Goal: Task Accomplishment & Management: Complete application form

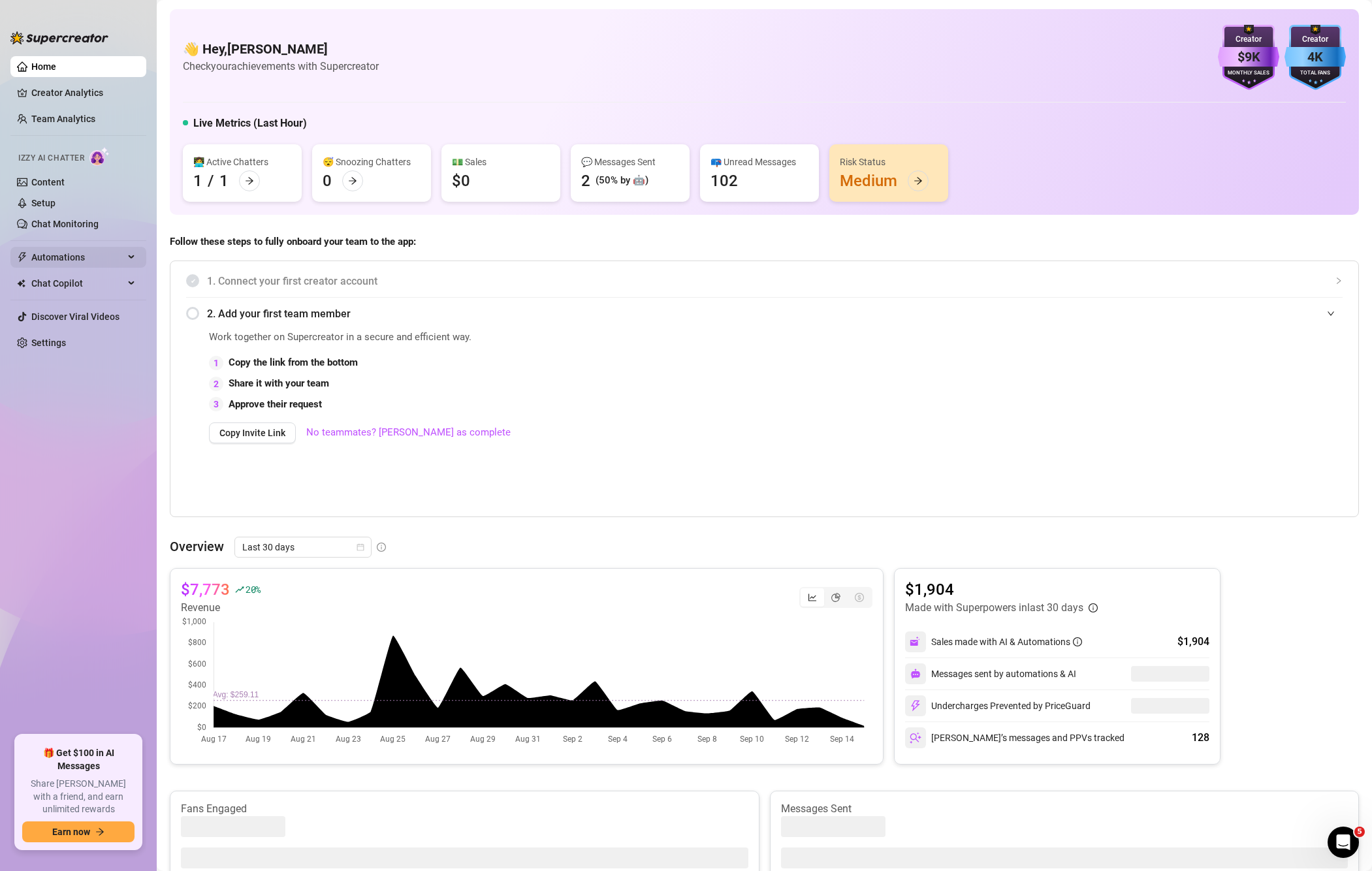
click at [57, 259] on span "Automations" at bounding box center [77, 257] width 93 height 21
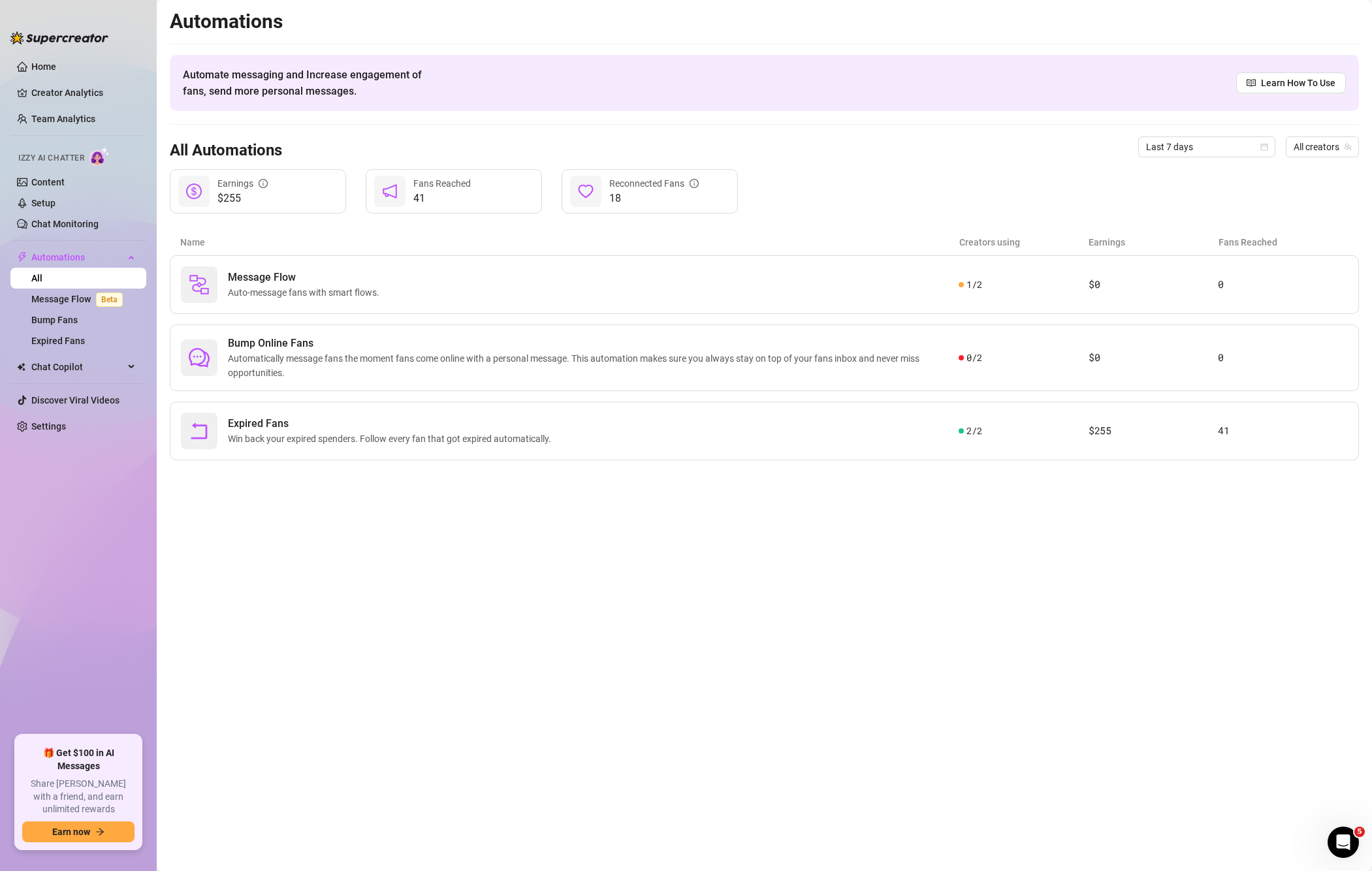
click at [103, 155] on img at bounding box center [100, 157] width 20 height 19
click at [60, 184] on link "Content" at bounding box center [48, 182] width 34 height 10
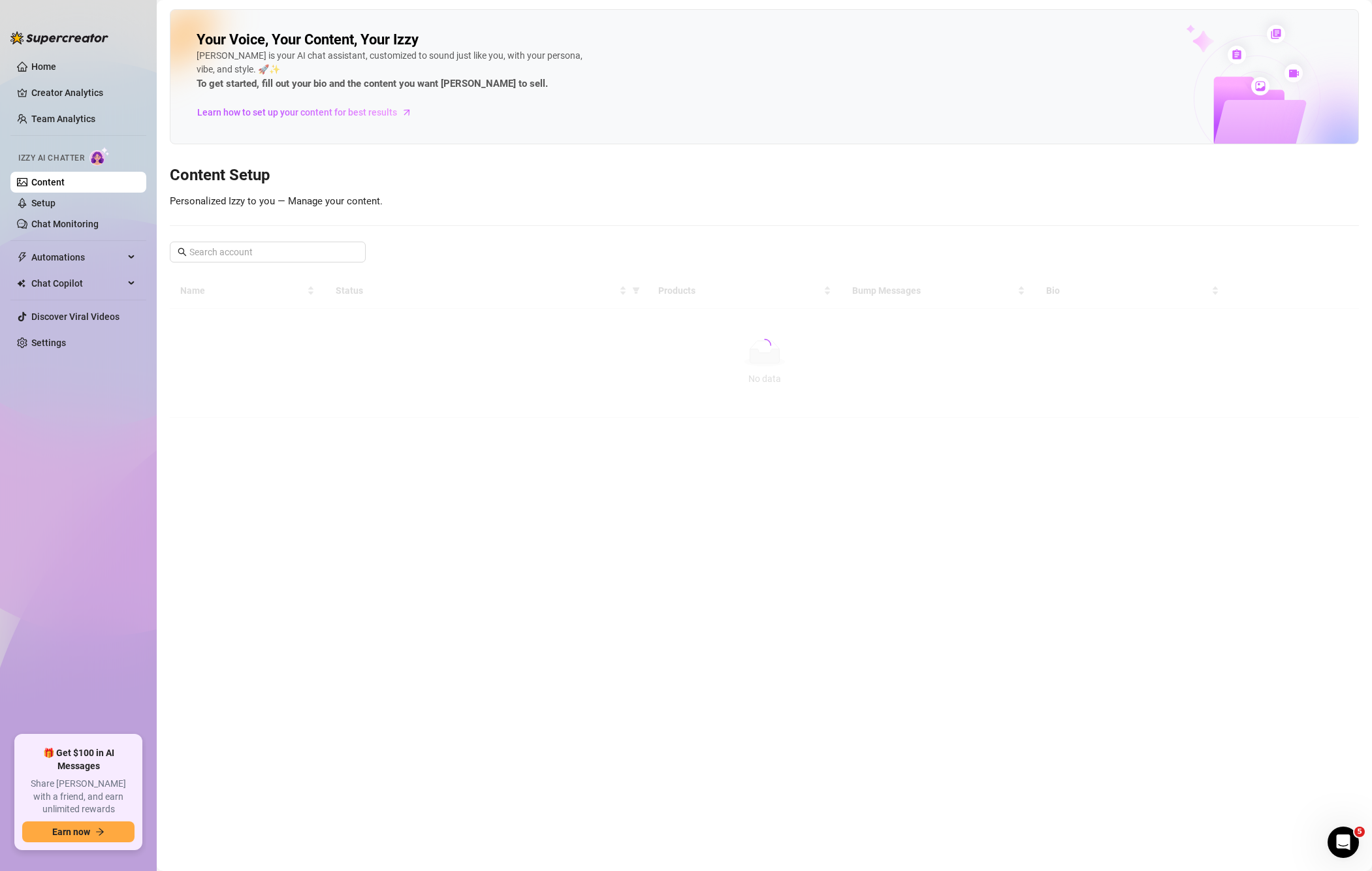
click at [82, 160] on span "Izzy AI Chatter" at bounding box center [51, 158] width 66 height 12
click at [93, 158] on img at bounding box center [100, 157] width 20 height 19
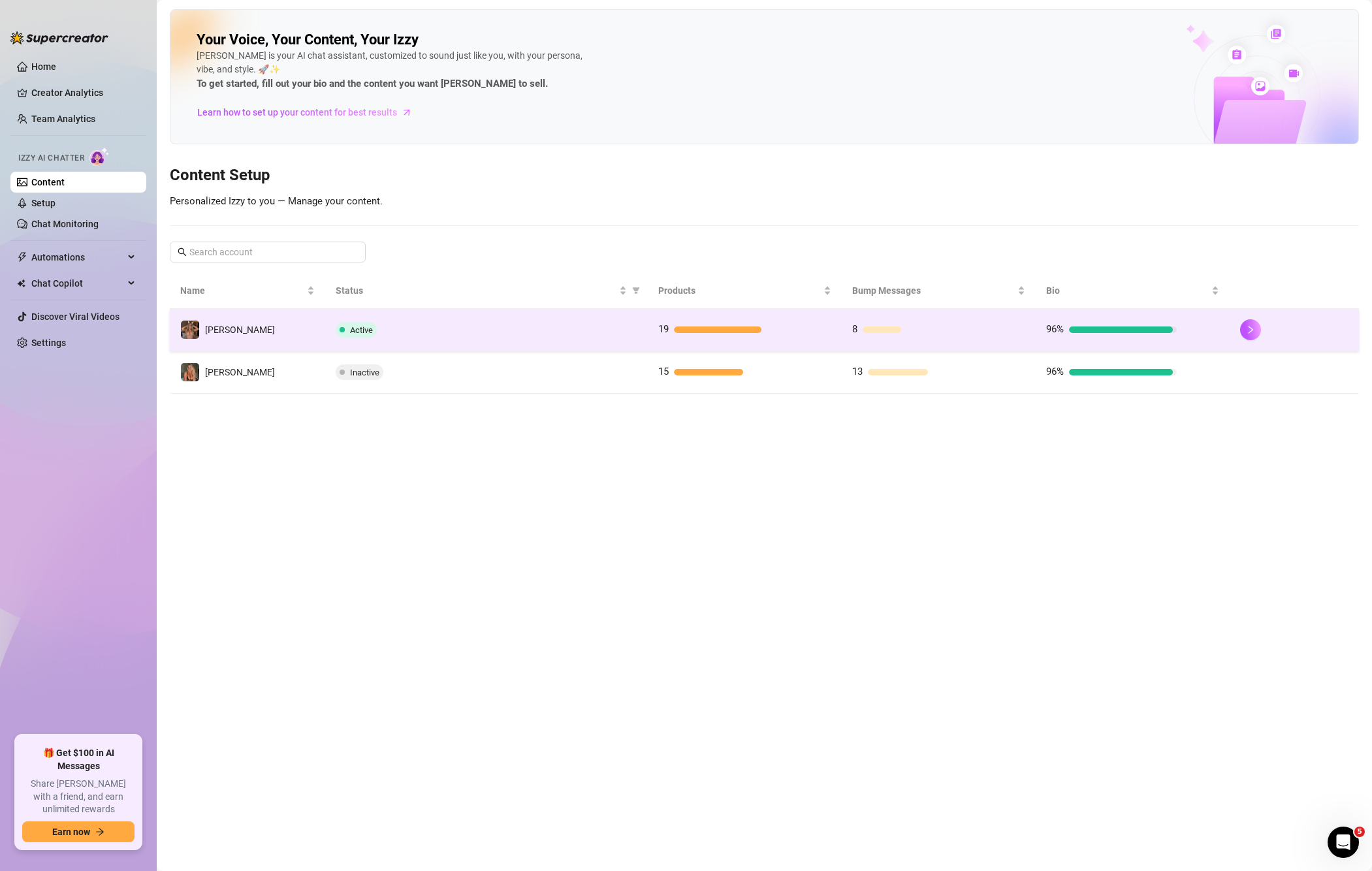
click at [359, 329] on span "Active" at bounding box center [361, 329] width 23 height 9
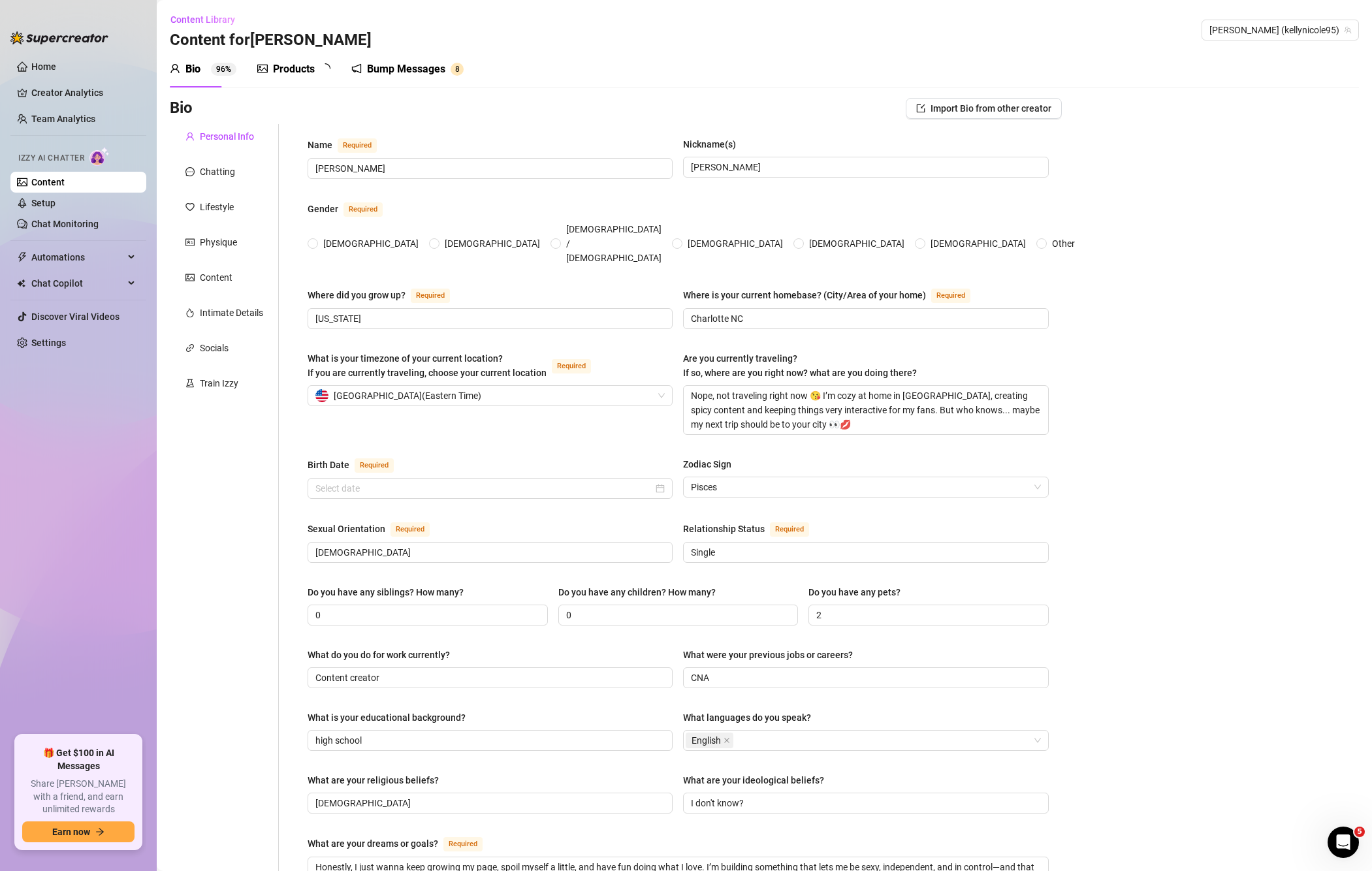
type input "[PERSON_NAME]"
type input "West Virginia"
type input "Charlotte NC"
type textarea "Nope, not traveling right now 😘 I’m cozy at home in NC, creating spicy content …"
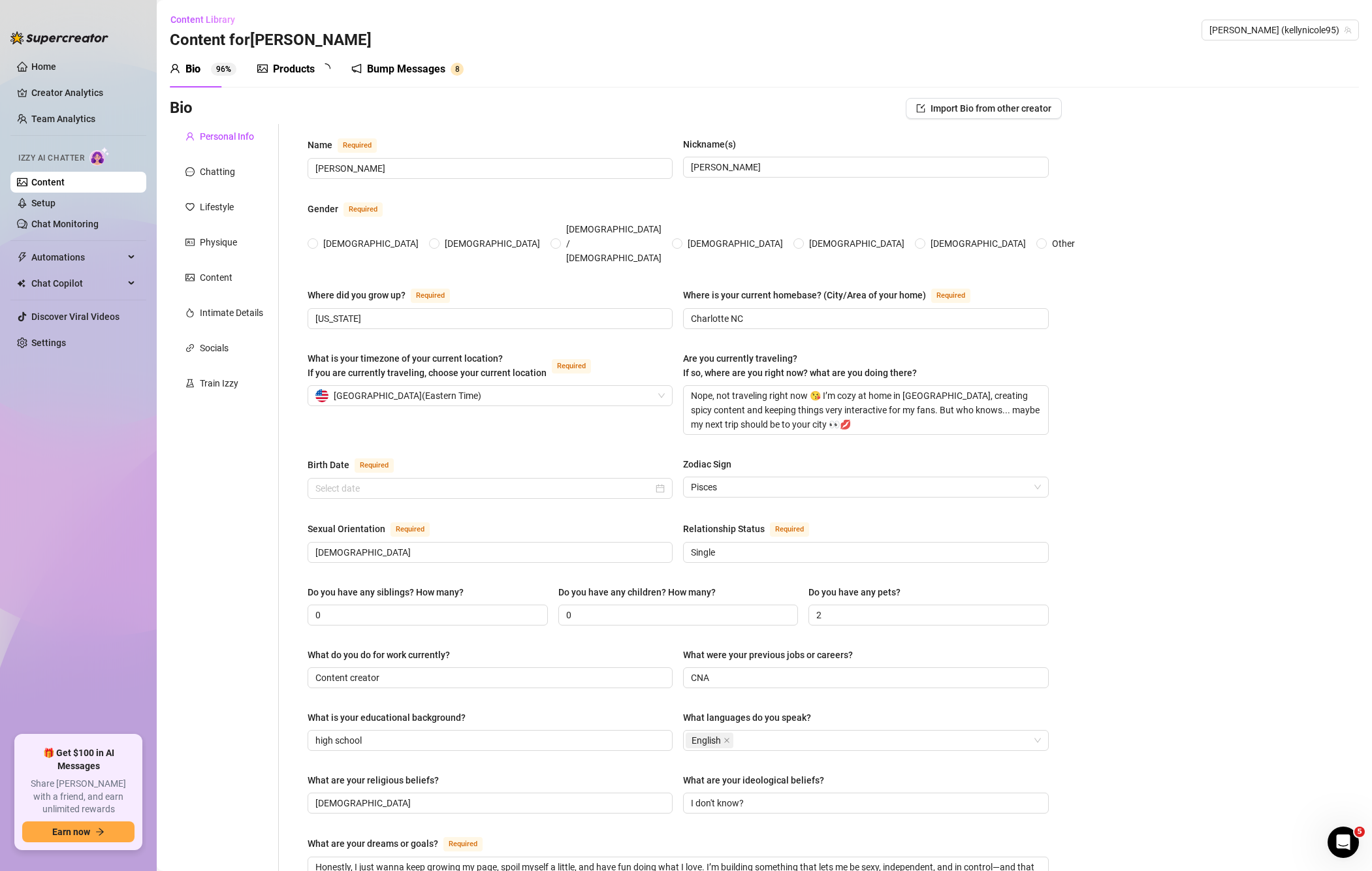
type input "Bisexual"
type input "Single"
type input "0"
type input "2"
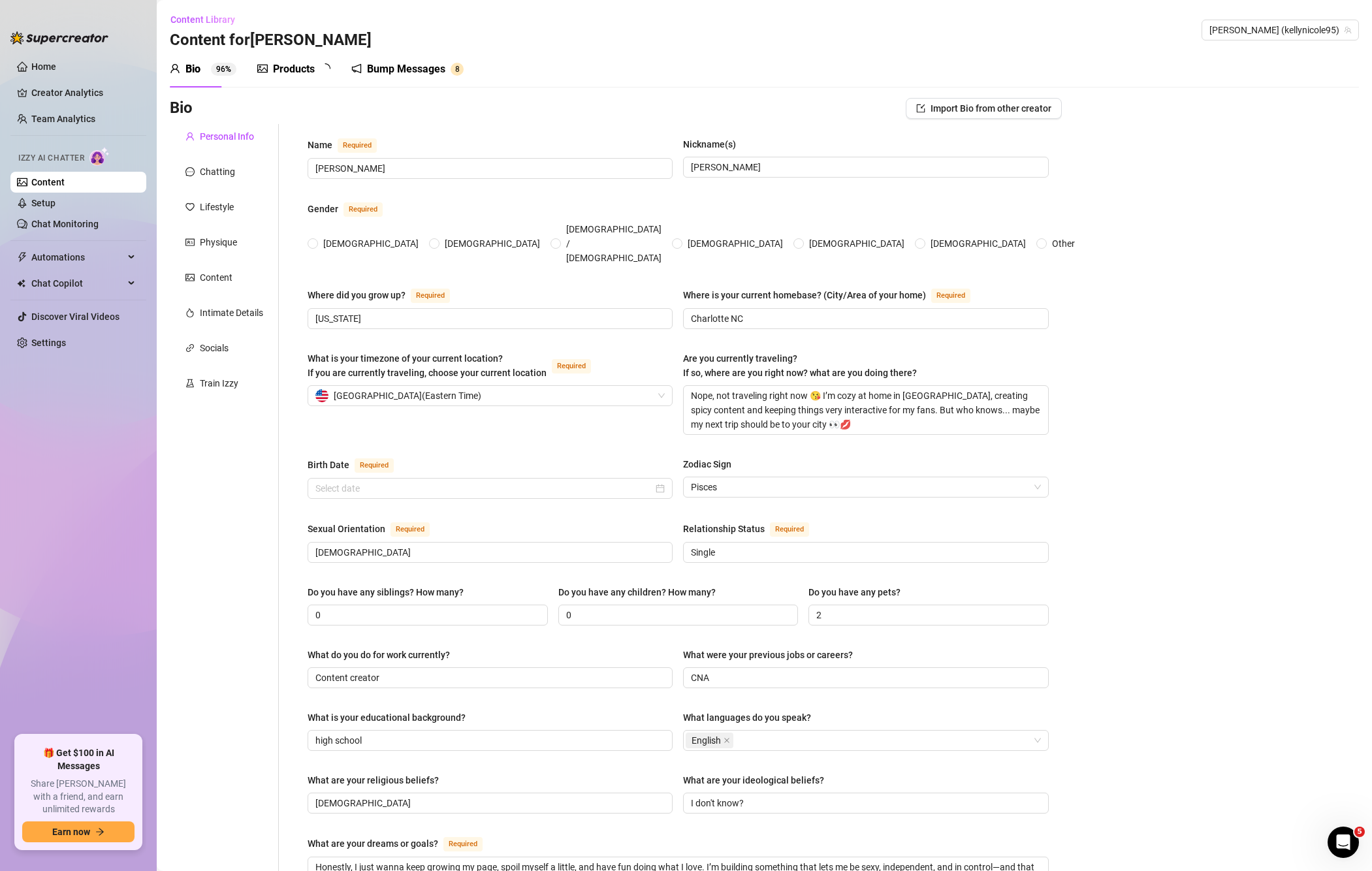
type input "Content creator"
type input "CNA"
type input "high school"
type input "Christian"
type input "I don't know?"
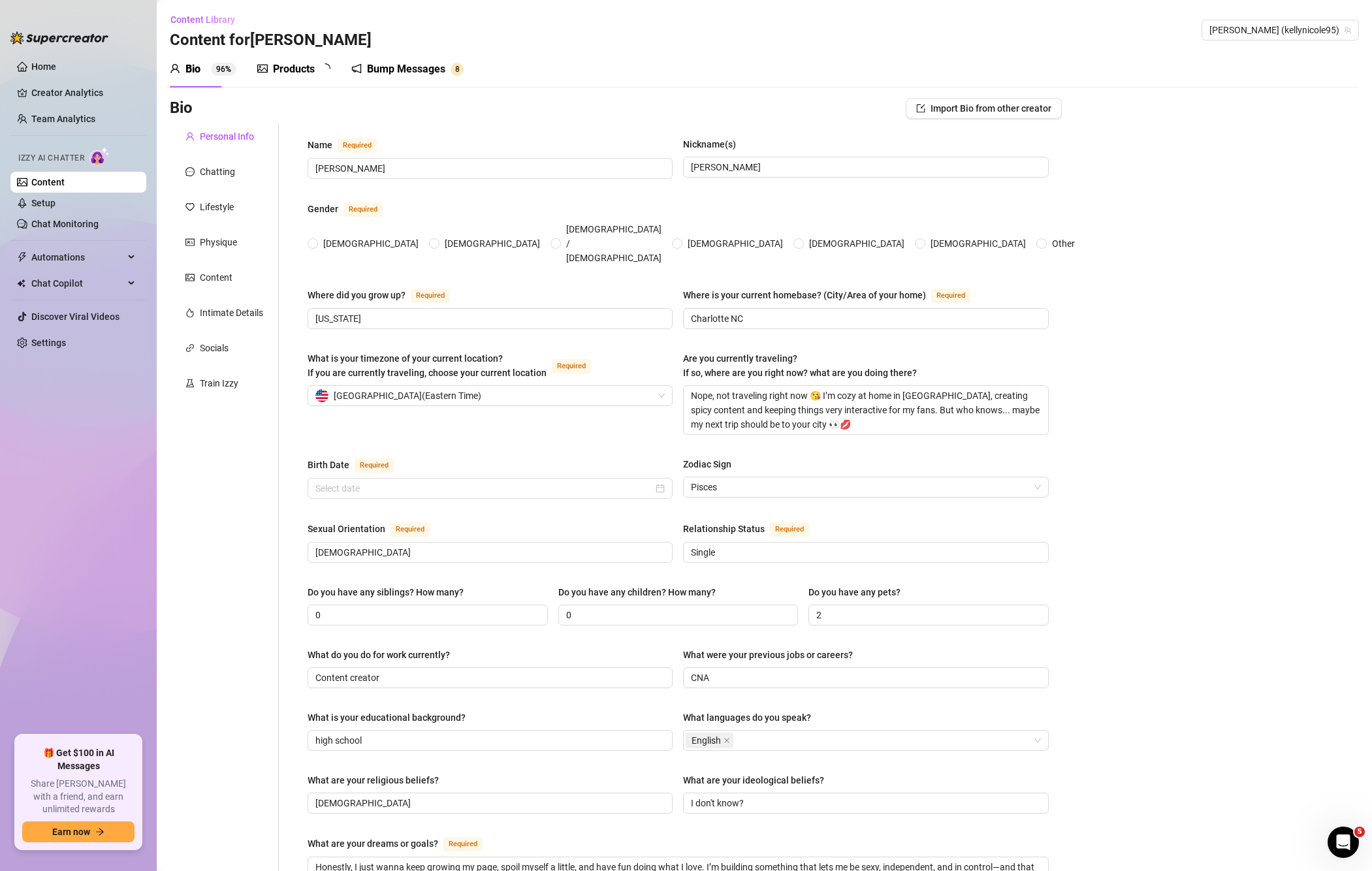
type textarea "Honestly, I just wanna keep growing my page, spoil myself a little, and have fu…"
type textarea "One time I tried filming a sexy shower video… and totally slipped trying to do …"
type textarea "I’m all about good vibes, real connections, and turning fantasies into somethin…"
radio input "true"
type input "March 3rd, 1995"
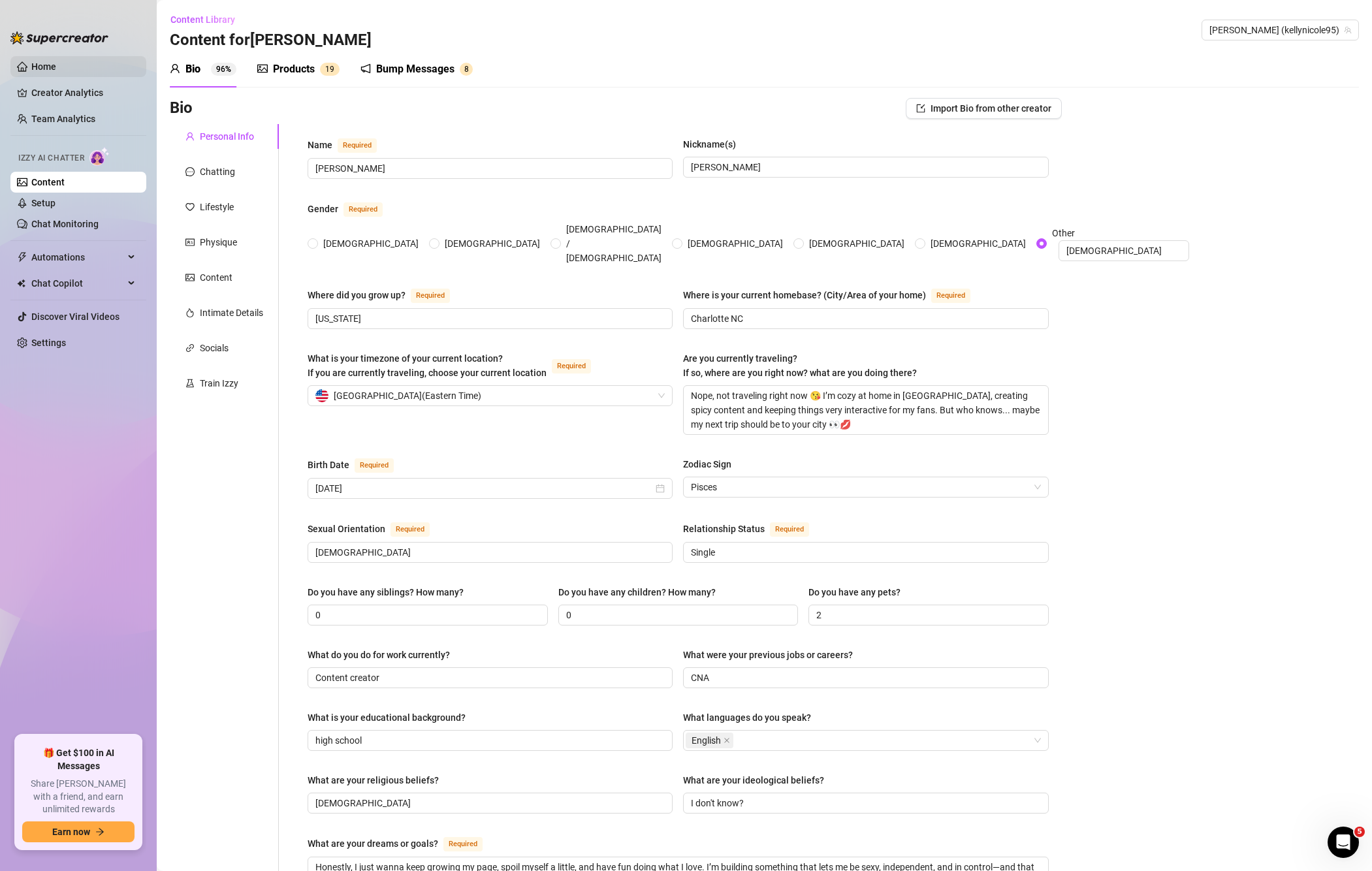
click at [36, 62] on link "Home" at bounding box center [44, 66] width 25 height 10
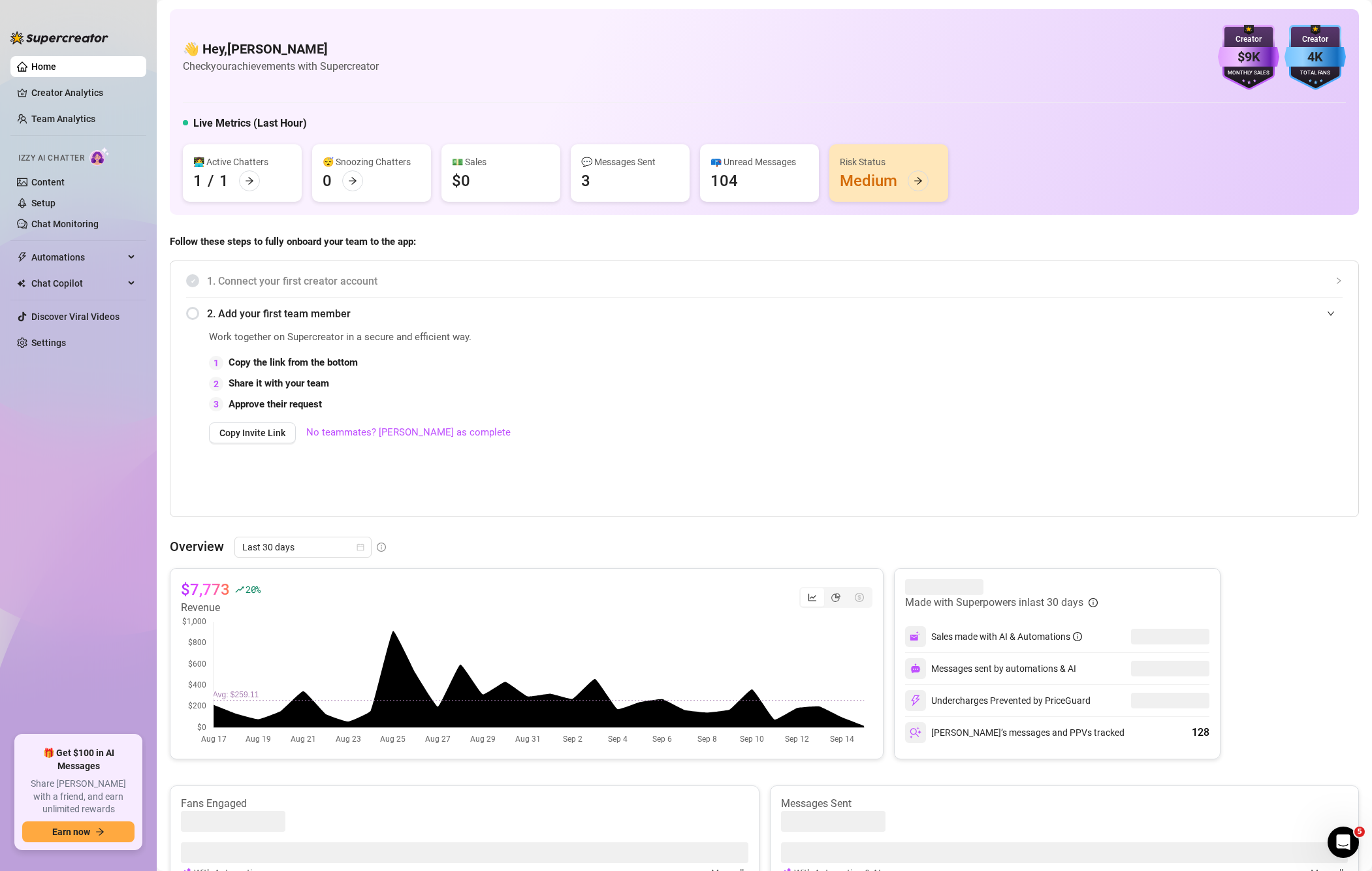
click at [601, 347] on div "Work together on Supercreator in a secure and efficient way. 1 Copy the link fr…" at bounding box center [629, 421] width 840 height 183
